Goal: Task Accomplishment & Management: Manage account settings

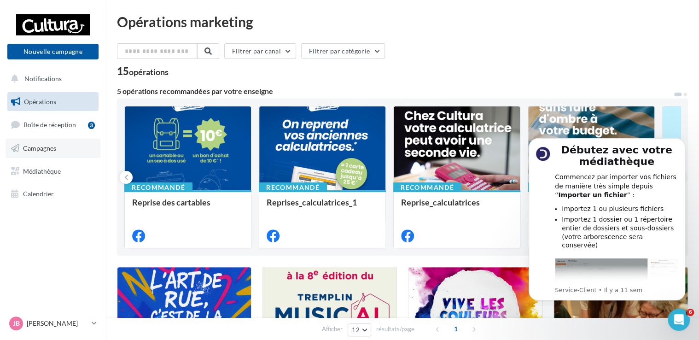
click at [37, 146] on span "Campagnes" at bounding box center [39, 148] width 33 height 8
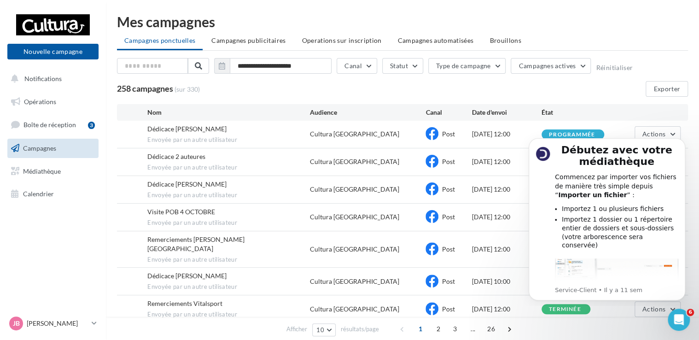
click at [583, 104] on div "**********" at bounding box center [402, 244] width 571 height 373
click at [472, 204] on div "Visite POB 4 OCTOBRE Envoyée par un autre utilisateur Cultura Troyes Post 27/09…" at bounding box center [402, 217] width 571 height 27
click at [458, 216] on div "Post" at bounding box center [449, 217] width 47 height 14
click at [163, 215] on div "Visite POB 4 OCTOBRE" at bounding box center [181, 211] width 68 height 9
click at [184, 222] on span "Envoyée par un autre utilisateur" at bounding box center [228, 223] width 162 height 8
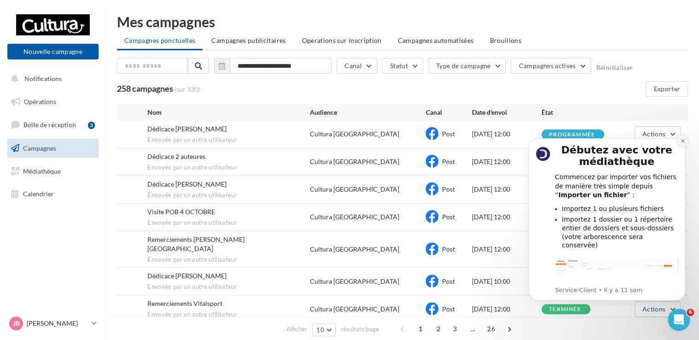
click at [684, 139] on icon "Dismiss notification" at bounding box center [682, 140] width 5 height 5
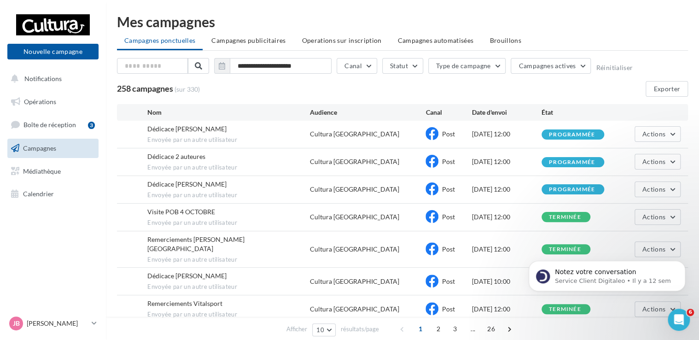
click at [664, 218] on div "Notez votre conversation Service Client Digitaleo • Il y a 12 sem" at bounding box center [606, 233] width 169 height 115
click at [434, 215] on icon at bounding box center [432, 216] width 13 height 13
click at [166, 213] on span "Visite POB 4 OCTOBRE" at bounding box center [181, 212] width 68 height 8
drag, startPoint x: 166, startPoint y: 213, endPoint x: 147, endPoint y: 221, distance: 19.8
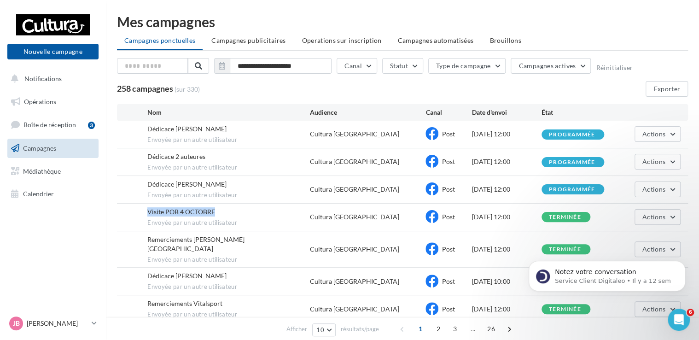
click at [147, 221] on div "Visite POB 4 OCTOBRE Envoyée par un autre utilisateur Cultura Troyes Post 27/09…" at bounding box center [402, 217] width 571 height 27
drag, startPoint x: 147, startPoint y: 221, endPoint x: 287, endPoint y: 205, distance: 140.8
click at [285, 205] on div "Visite POB 4 OCTOBRE Envoyée par un autre utilisateur Cultura Troyes Post 27/09…" at bounding box center [402, 217] width 571 height 27
click at [341, 218] on div "Cultura Troyes" at bounding box center [354, 216] width 89 height 9
click at [403, 208] on div "Visite POB 4 OCTOBRE Envoyée par un autre utilisateur Cultura Troyes Post 27/09…" at bounding box center [402, 217] width 571 height 27
